Goal: Task Accomplishment & Management: Manage account settings

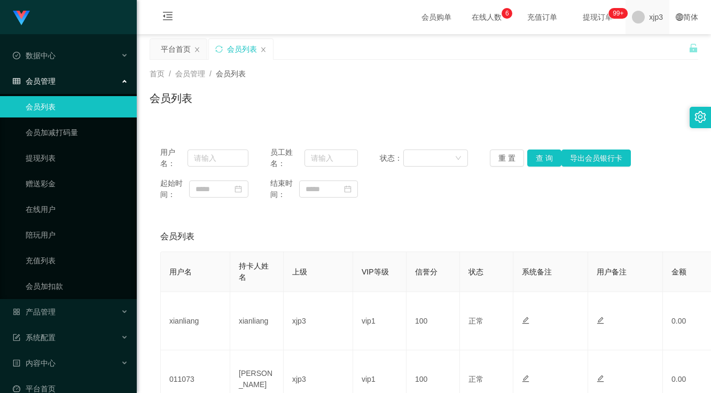
click at [650, 26] on span "xjp3" at bounding box center [656, 17] width 14 height 34
click at [643, 50] on span "退出登录" at bounding box center [650, 47] width 30 height 9
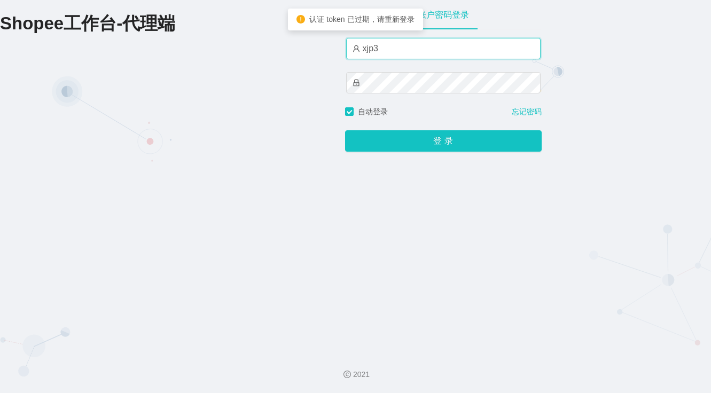
click at [395, 43] on input "xjp3" at bounding box center [443, 48] width 195 height 21
type input "xjp1"
click at [345, 130] on button "登 录" at bounding box center [443, 140] width 197 height 21
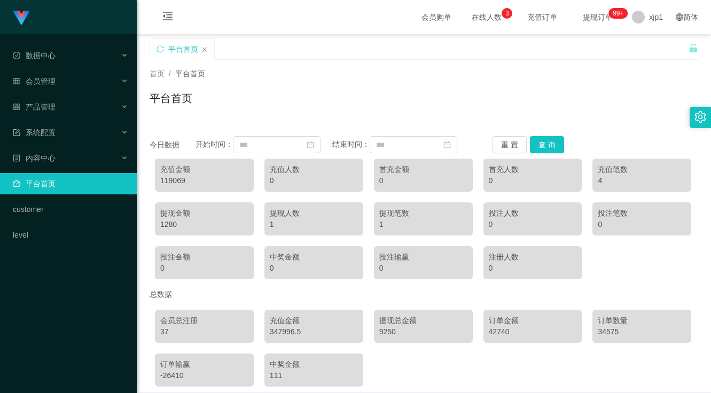
click at [664, 72] on div "首页 / 平台首页 /" at bounding box center [424, 73] width 549 height 11
click at [649, 15] on span "xjp1" at bounding box center [656, 17] width 14 height 34
click at [663, 46] on span "退出登录" at bounding box center [650, 47] width 30 height 9
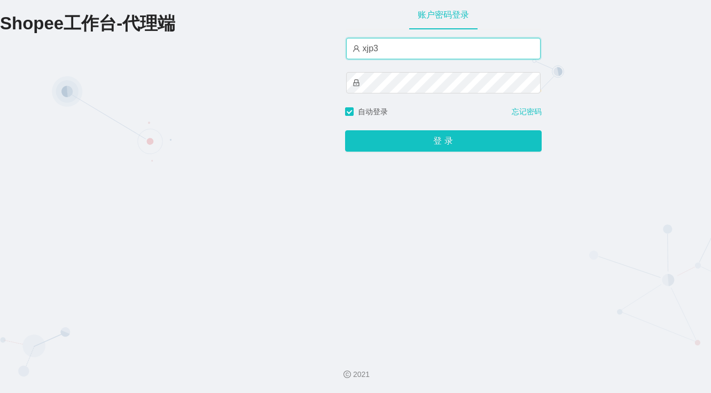
click at [433, 48] on input "xjp3" at bounding box center [443, 48] width 195 height 21
click at [345, 130] on button "登 录" at bounding box center [443, 140] width 197 height 21
